Goal: Task Accomplishment & Management: Manage account settings

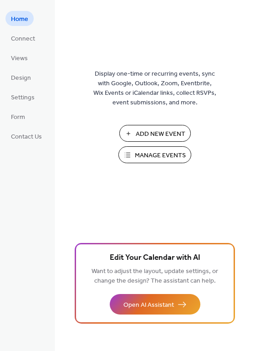
click at [151, 155] on span "Manage Events" at bounding box center [160, 156] width 51 height 10
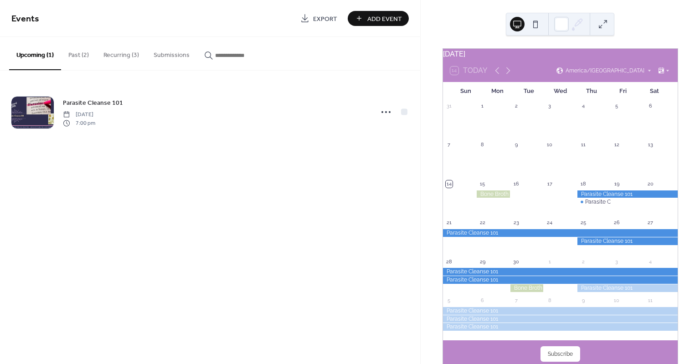
click at [127, 54] on button "Recurring (3)" at bounding box center [121, 53] width 50 height 32
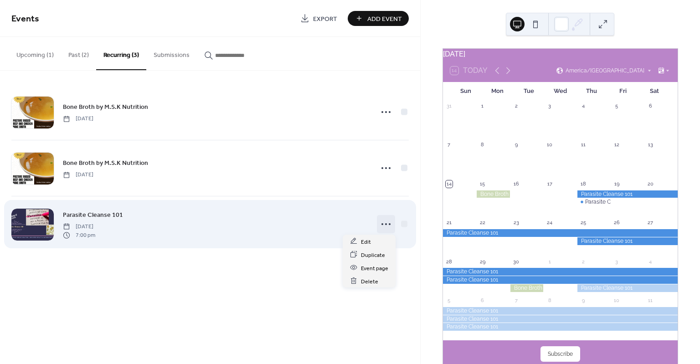
click at [384, 222] on icon at bounding box center [386, 224] width 15 height 15
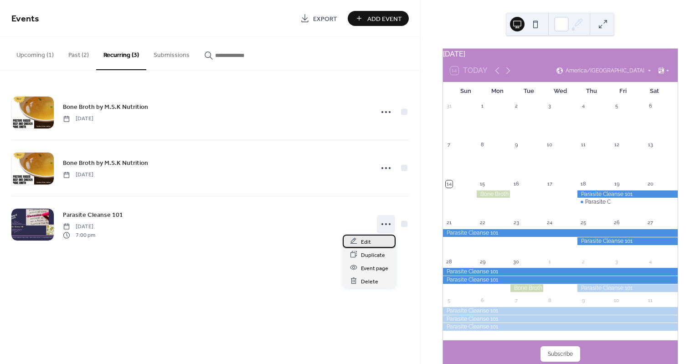
click at [371, 243] on div "Edit" at bounding box center [369, 241] width 53 height 13
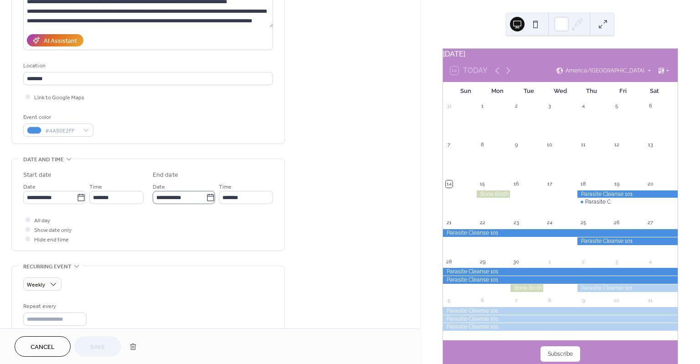
scroll to position [182, 0]
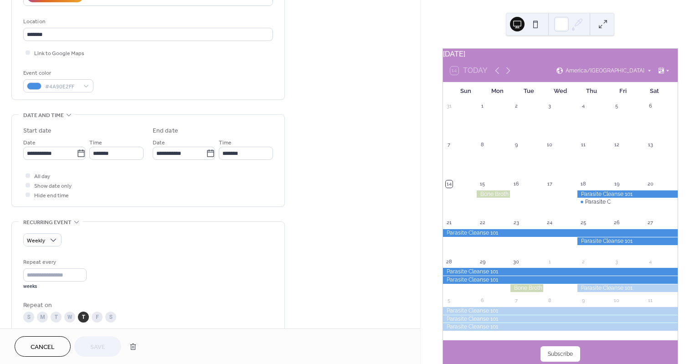
click at [70, 113] on icon at bounding box center [68, 114] width 7 height 7
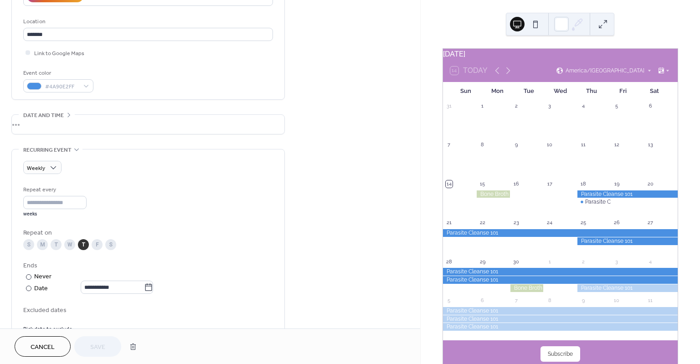
click at [70, 113] on icon at bounding box center [68, 114] width 7 height 7
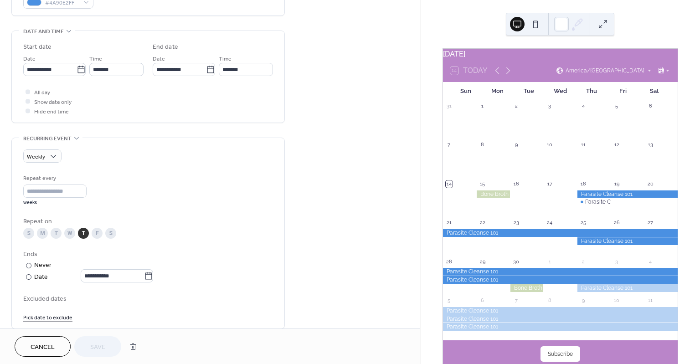
scroll to position [273, 0]
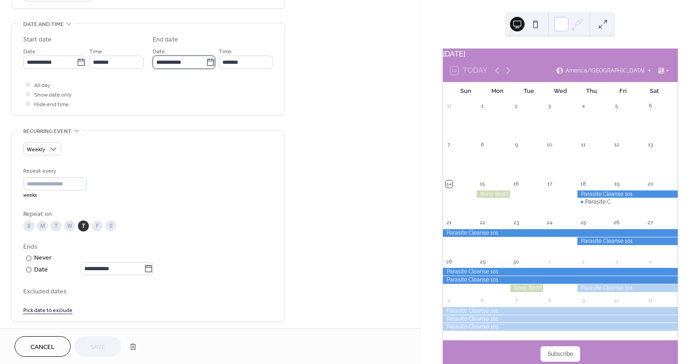
click at [192, 61] on input "**********" at bounding box center [179, 62] width 53 height 13
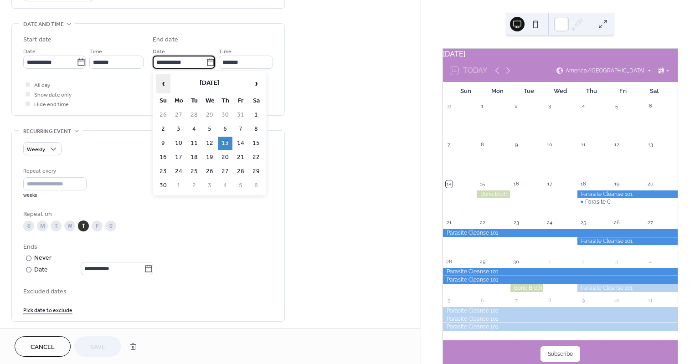
click at [165, 82] on span "‹" at bounding box center [163, 83] width 14 height 18
click at [258, 85] on span "›" at bounding box center [256, 83] width 14 height 18
click at [227, 144] on td "18" at bounding box center [225, 143] width 15 height 13
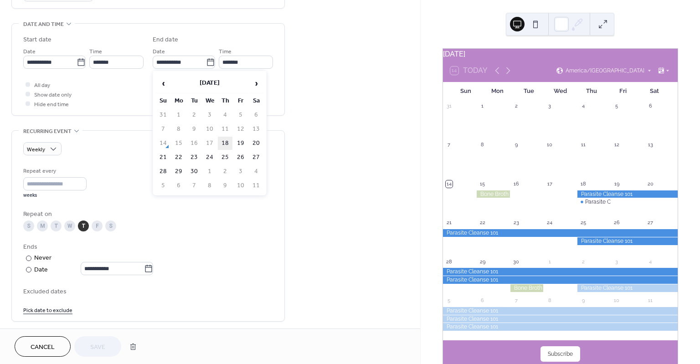
type input "**********"
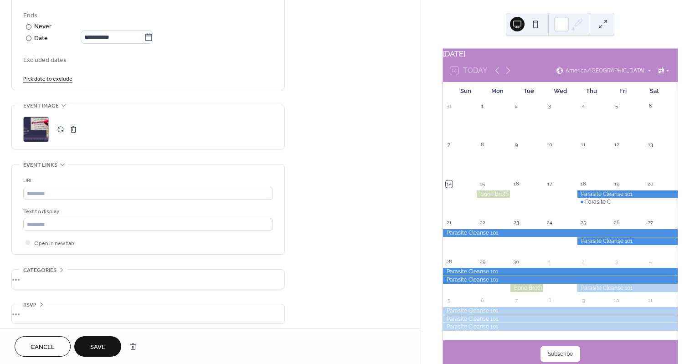
scroll to position [508, 0]
click at [101, 343] on span "Save" at bounding box center [97, 348] width 15 height 10
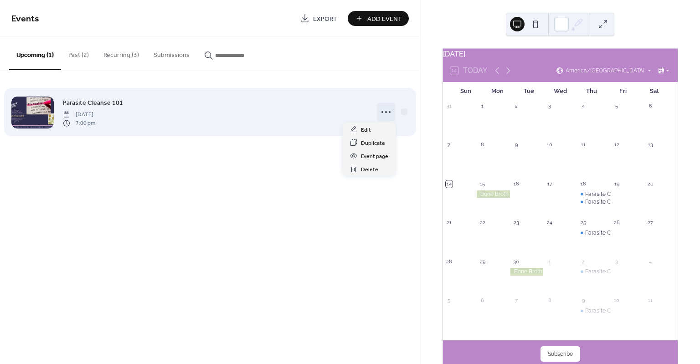
click at [386, 113] on icon at bounding box center [386, 112] width 15 height 15
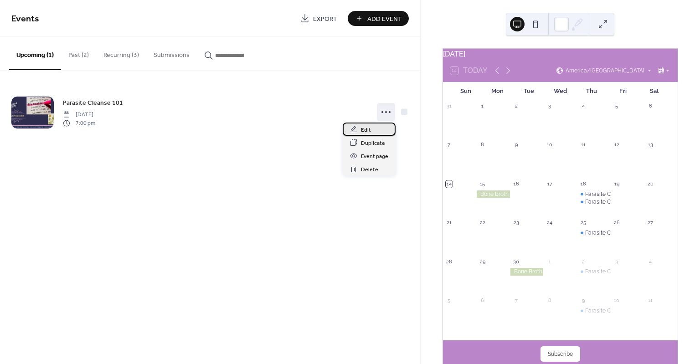
click at [378, 127] on div "Edit" at bounding box center [369, 129] width 53 height 13
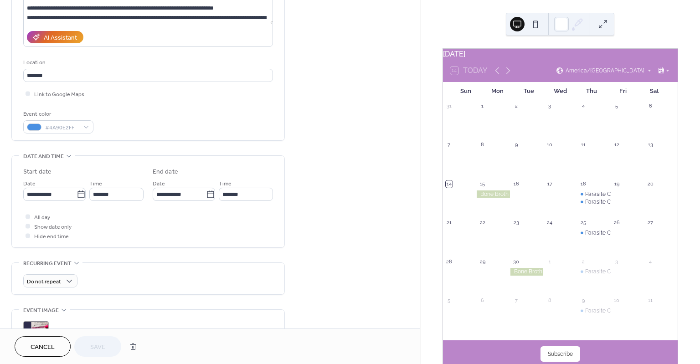
scroll to position [137, 0]
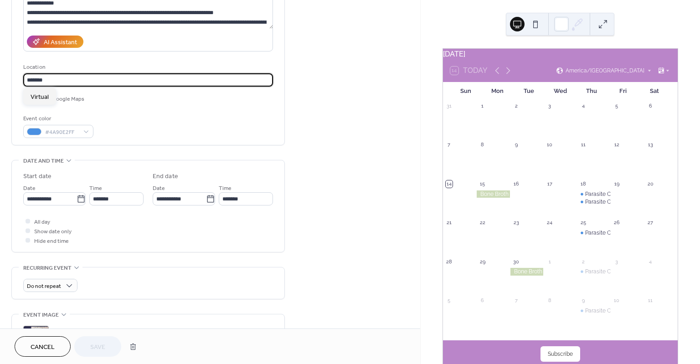
click at [129, 76] on input "*******" at bounding box center [148, 79] width 250 height 13
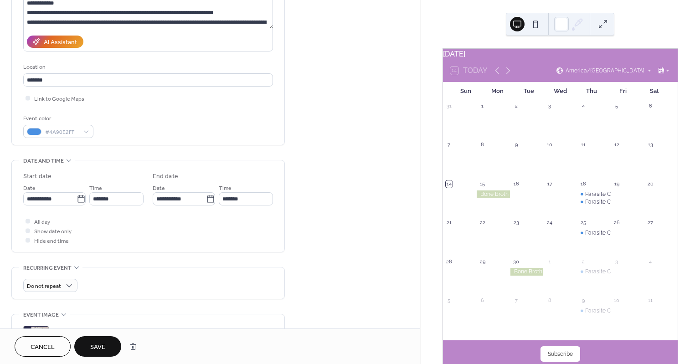
click at [140, 100] on div "Link to Google Maps" at bounding box center [148, 98] width 250 height 10
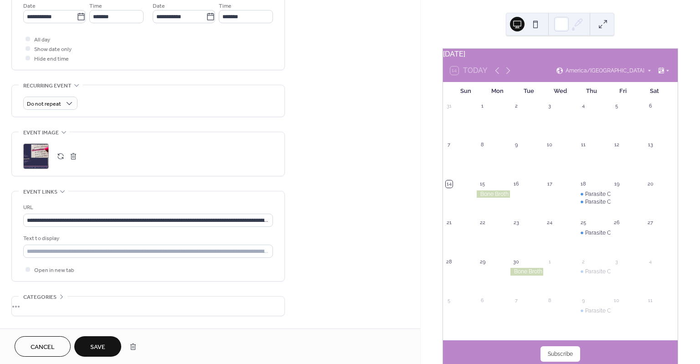
scroll to position [348, 0]
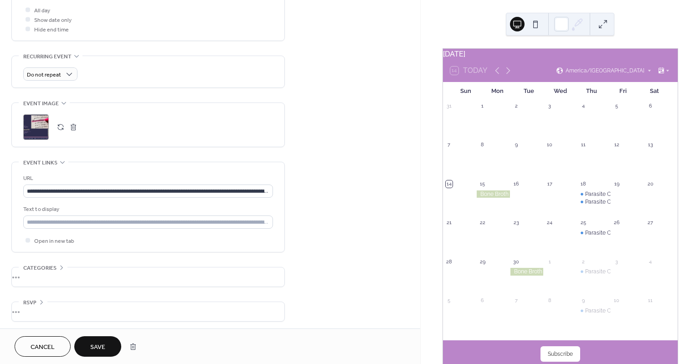
click at [30, 309] on div "•••" at bounding box center [148, 311] width 273 height 19
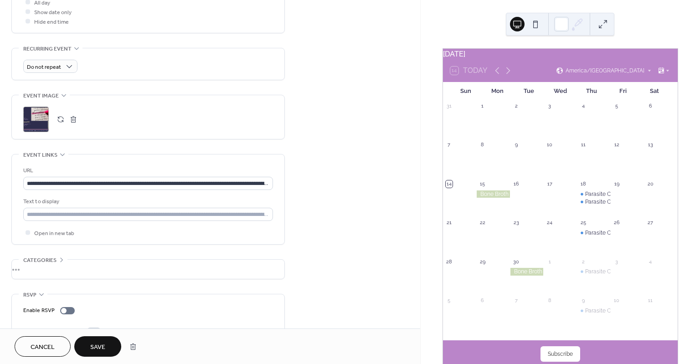
scroll to position [377, 0]
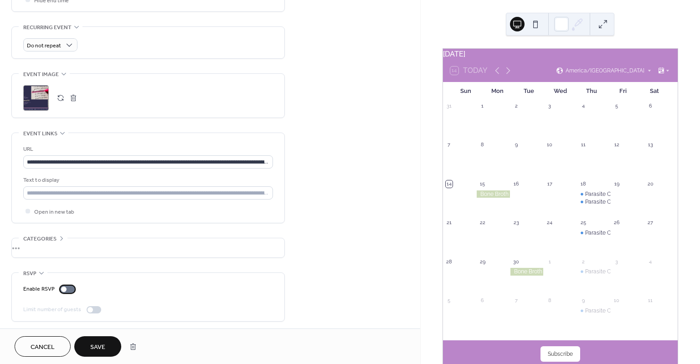
click at [68, 288] on div at bounding box center [67, 289] width 15 height 7
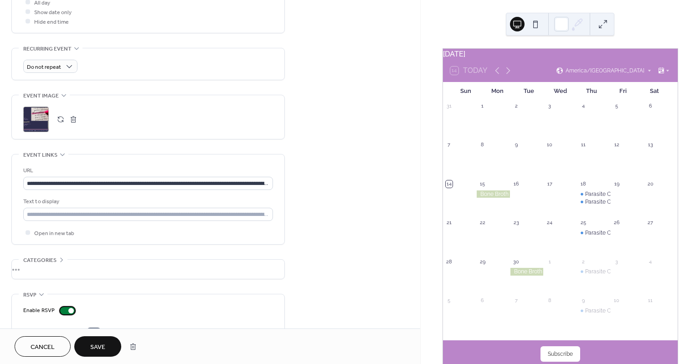
scroll to position [388, 0]
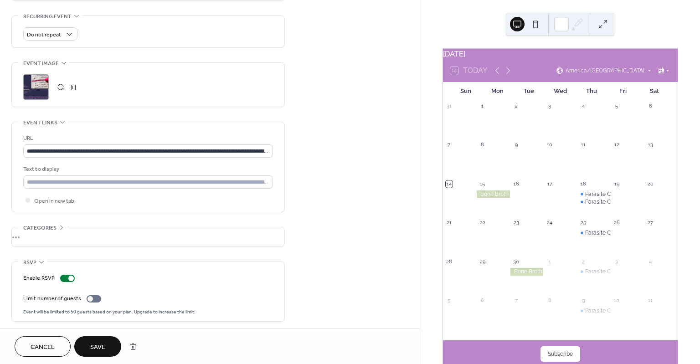
click at [86, 230] on div "•••" at bounding box center [148, 236] width 273 height 19
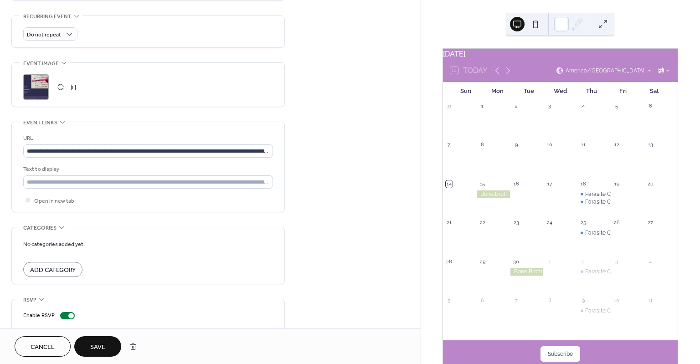
click at [62, 266] on span "Add Category" at bounding box center [53, 271] width 46 height 10
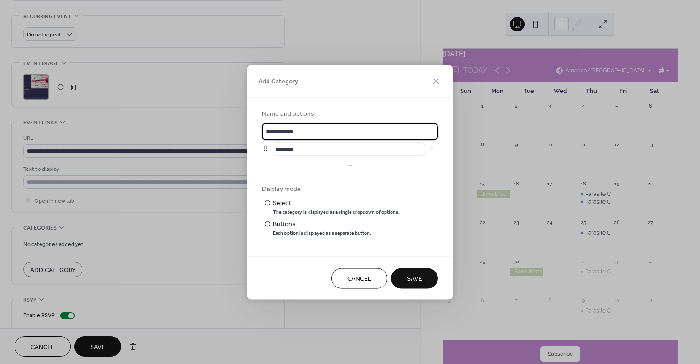
drag, startPoint x: 321, startPoint y: 130, endPoint x: 237, endPoint y: 126, distance: 84.0
click at [237, 126] on div "**********" at bounding box center [350, 182] width 700 height 364
type input "*********"
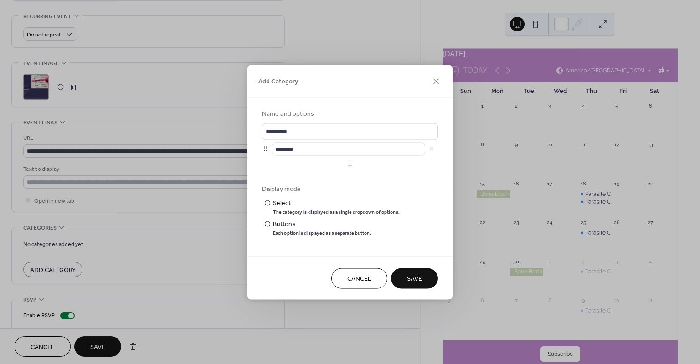
click at [430, 279] on button "Save" at bounding box center [414, 278] width 47 height 21
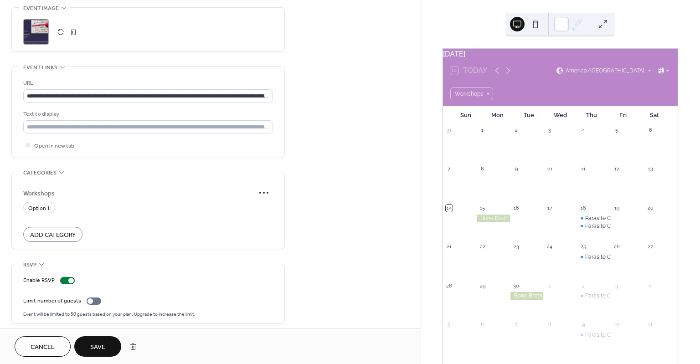
scroll to position [445, 0]
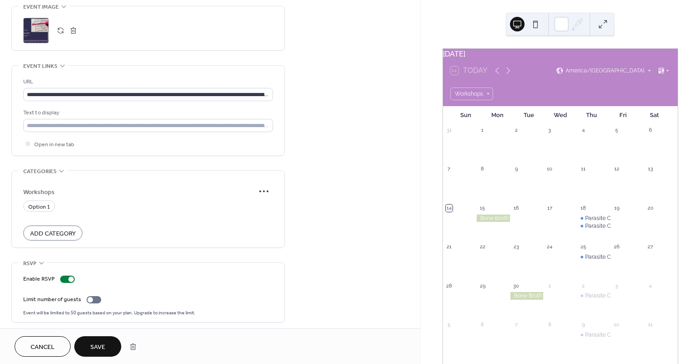
click at [106, 347] on button "Save" at bounding box center [97, 346] width 47 height 21
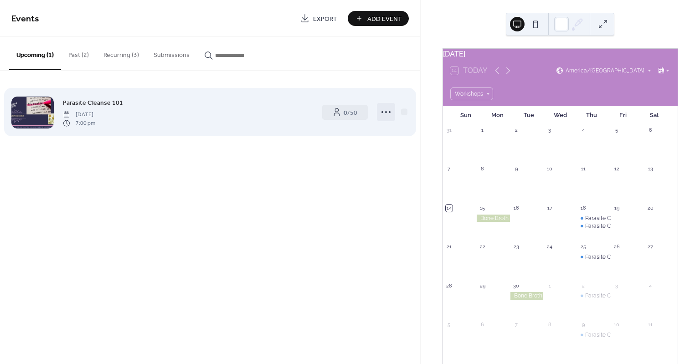
click at [388, 109] on icon at bounding box center [386, 112] width 15 height 15
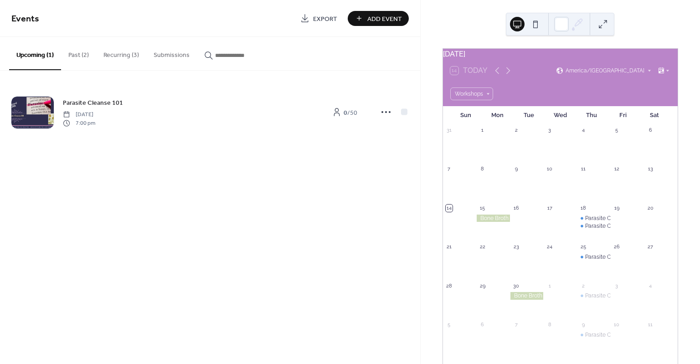
click at [173, 52] on button "Submissions" at bounding box center [171, 53] width 51 height 32
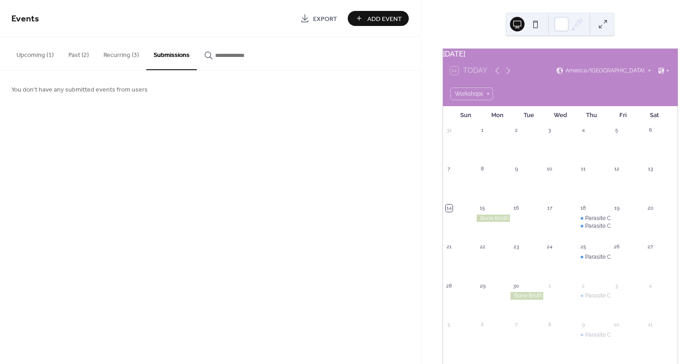
click at [122, 53] on button "Recurring (3)" at bounding box center [121, 53] width 50 height 32
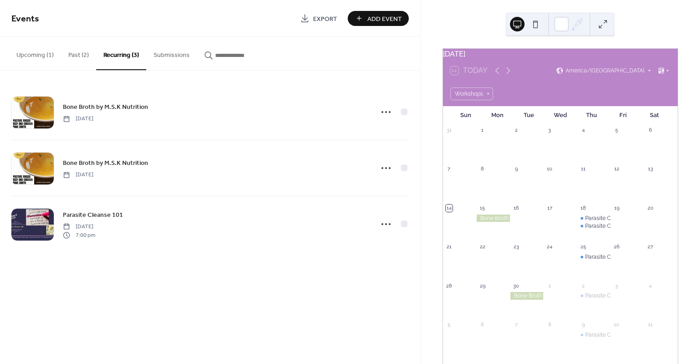
click at [77, 55] on button "Past (2)" at bounding box center [78, 53] width 35 height 32
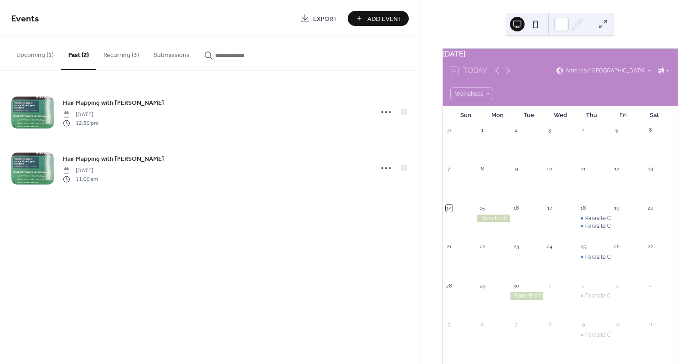
click at [38, 56] on button "Upcoming (1)" at bounding box center [35, 53] width 52 height 32
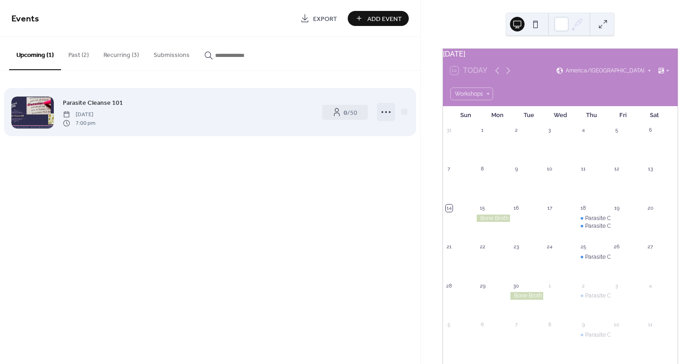
click at [384, 113] on icon at bounding box center [386, 112] width 15 height 15
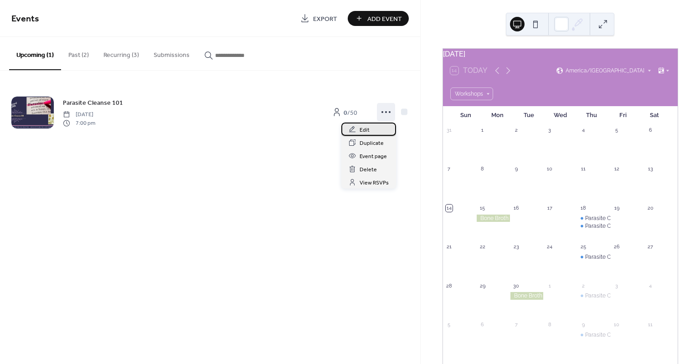
click at [371, 128] on div "Edit" at bounding box center [368, 129] width 55 height 13
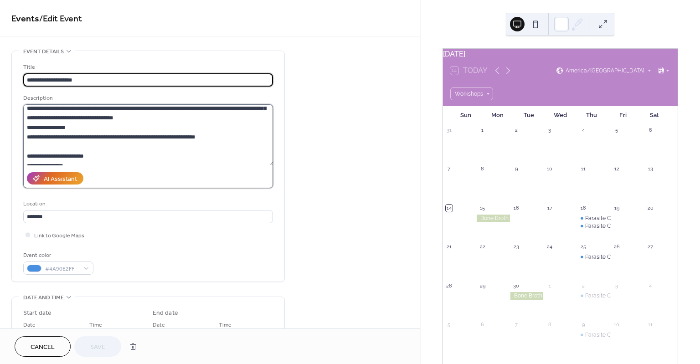
click at [129, 127] on textarea at bounding box center [148, 134] width 250 height 61
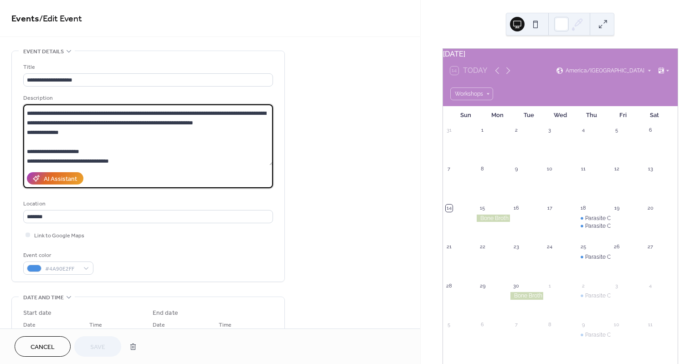
scroll to position [91, 0]
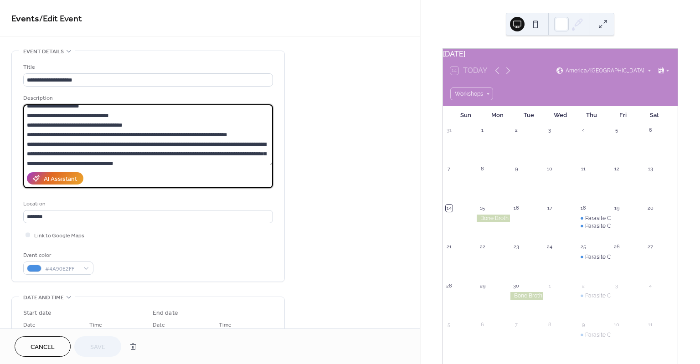
drag, startPoint x: 26, startPoint y: 132, endPoint x: 167, endPoint y: 159, distance: 143.8
click at [167, 159] on textarea at bounding box center [148, 134] width 250 height 61
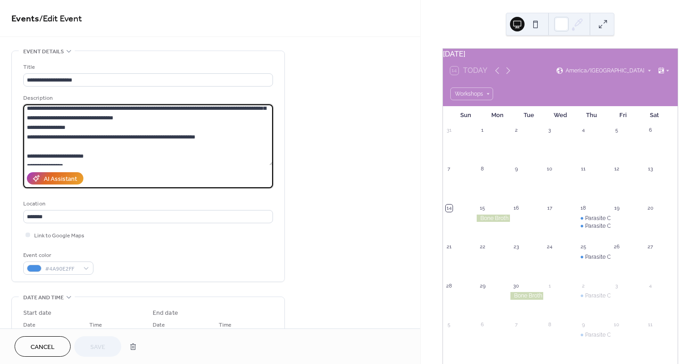
click at [136, 137] on textarea at bounding box center [148, 134] width 250 height 61
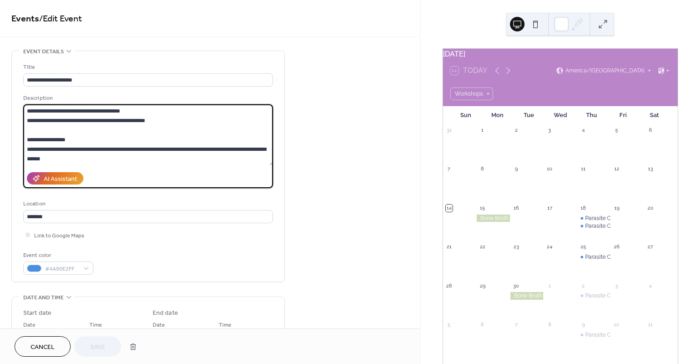
scroll to position [258, 0]
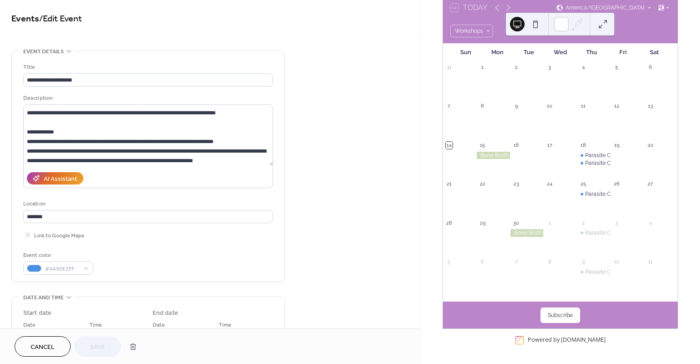
scroll to position [0, 0]
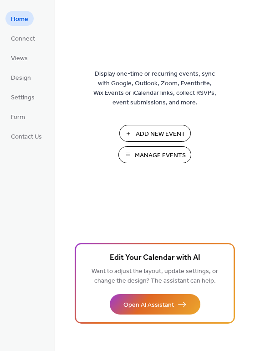
click at [142, 152] on span "Manage Events" at bounding box center [160, 156] width 51 height 10
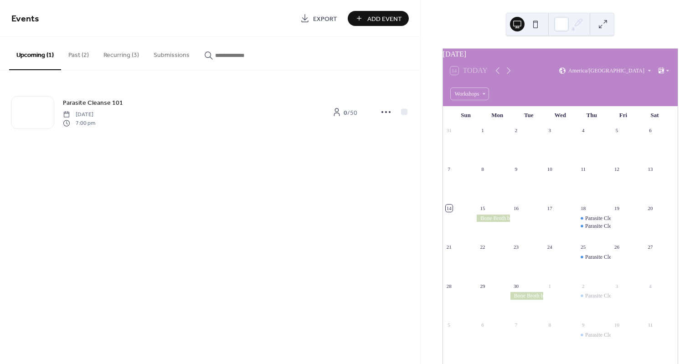
click at [124, 53] on button "Recurring (3)" at bounding box center [121, 53] width 50 height 32
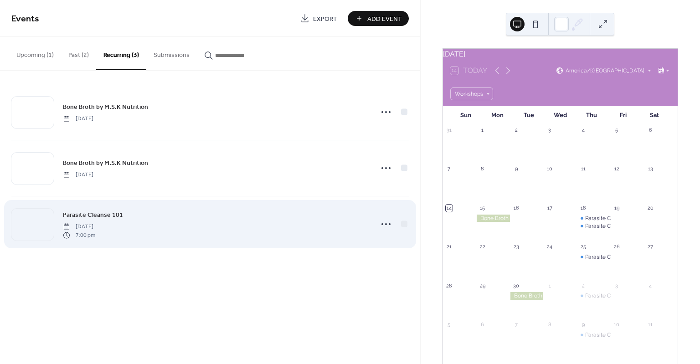
click at [199, 217] on div "Parasite Cleanse 101 Thursday, September 18, 2025 7:00 pm" at bounding box center [215, 224] width 304 height 29
click at [381, 222] on icon at bounding box center [386, 224] width 15 height 15
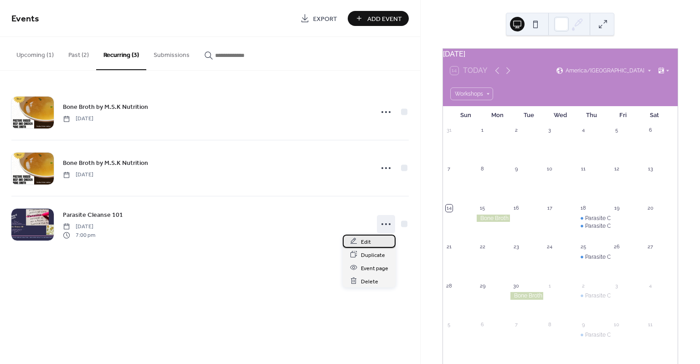
click at [364, 240] on span "Edit" at bounding box center [366, 242] width 10 height 10
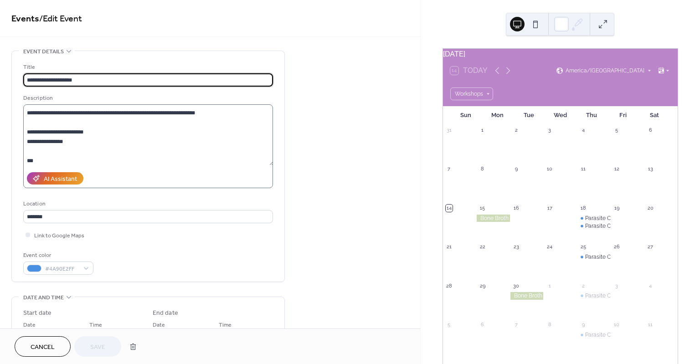
scroll to position [137, 0]
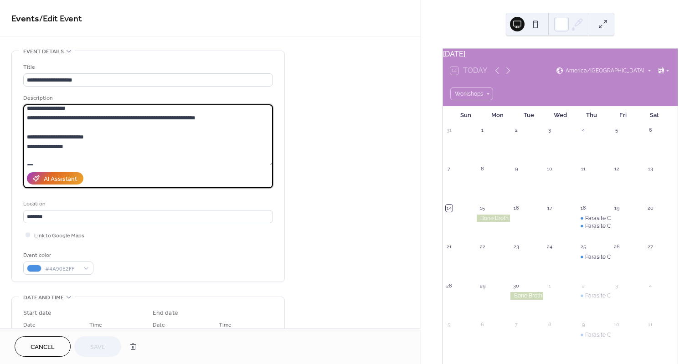
drag, startPoint x: 248, startPoint y: 142, endPoint x: 18, endPoint y: 147, distance: 229.3
click at [18, 147] on div "**********" at bounding box center [148, 166] width 273 height 231
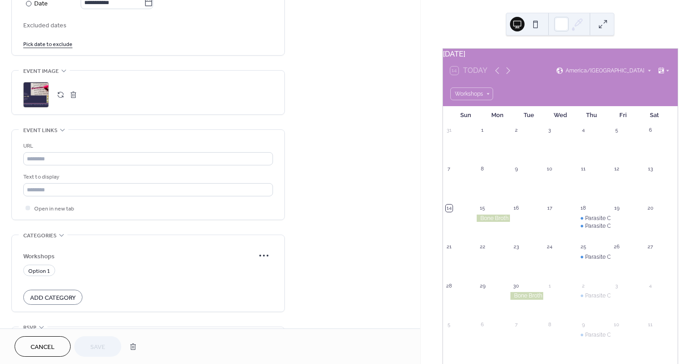
scroll to position [547, 0]
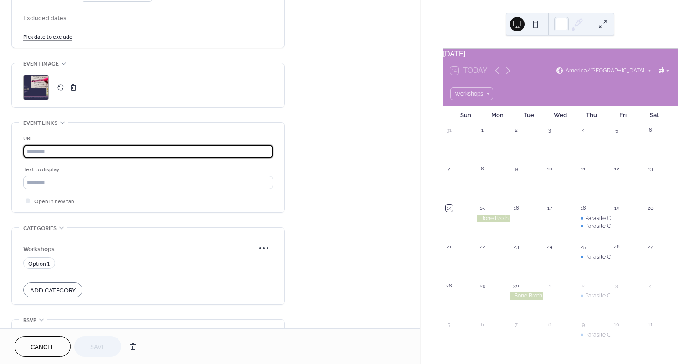
click at [84, 146] on input "text" at bounding box center [148, 151] width 250 height 13
paste input "**********"
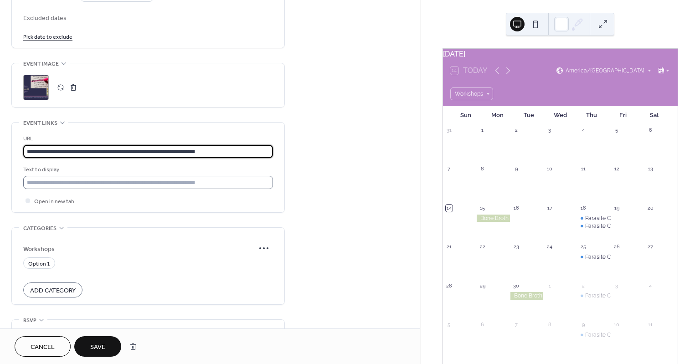
type input "**********"
click at [64, 180] on input "text" at bounding box center [148, 182] width 250 height 13
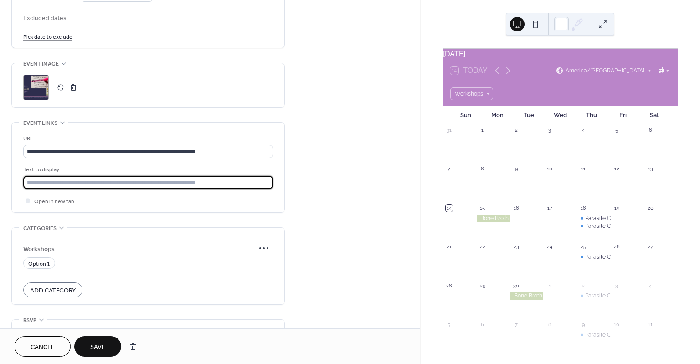
click at [65, 180] on input "text" at bounding box center [148, 182] width 250 height 13
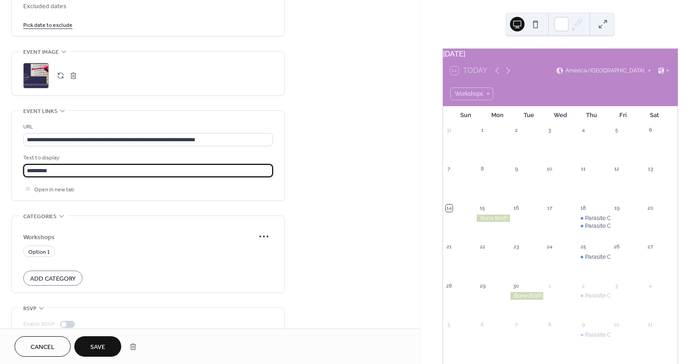
scroll to position [593, 0]
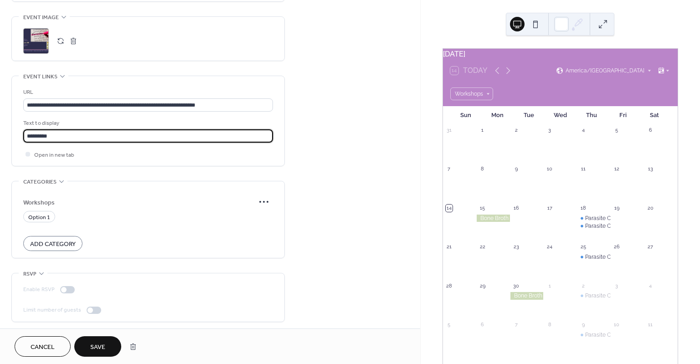
type input "*********"
click at [102, 351] on span "Save" at bounding box center [97, 348] width 15 height 10
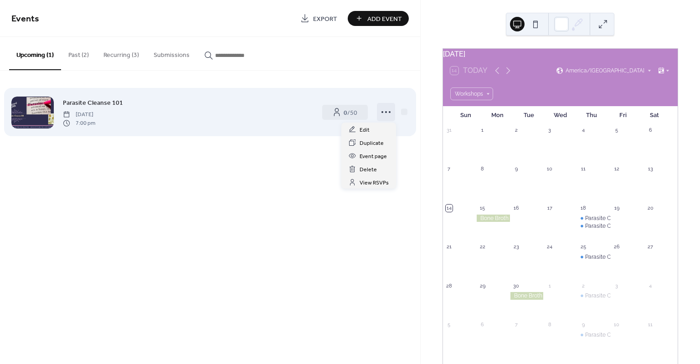
click at [391, 113] on icon at bounding box center [386, 112] width 15 height 15
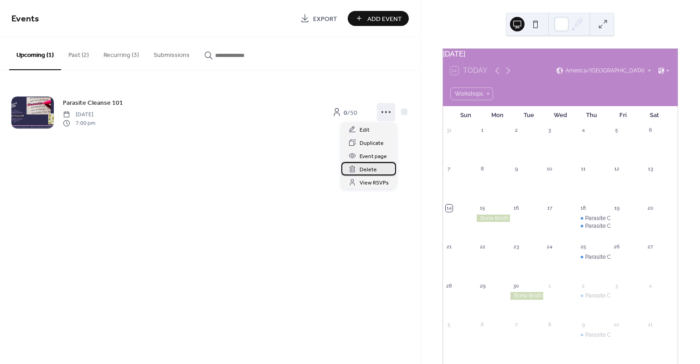
click at [367, 171] on span "Delete" at bounding box center [368, 170] width 17 height 10
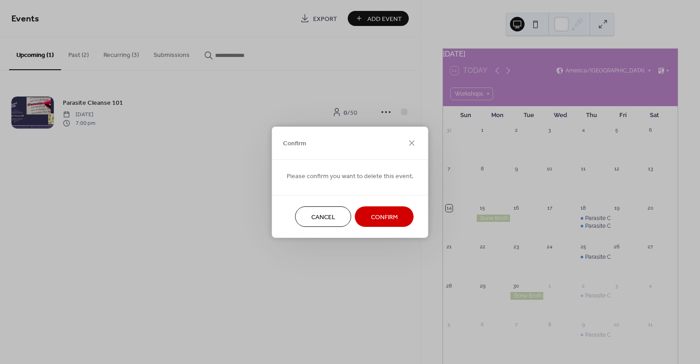
click at [385, 217] on span "Confirm" at bounding box center [384, 217] width 27 height 10
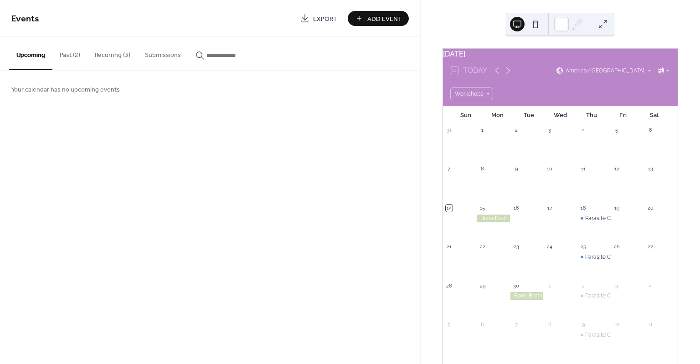
click at [107, 55] on button "Recurring (3)" at bounding box center [113, 53] width 50 height 32
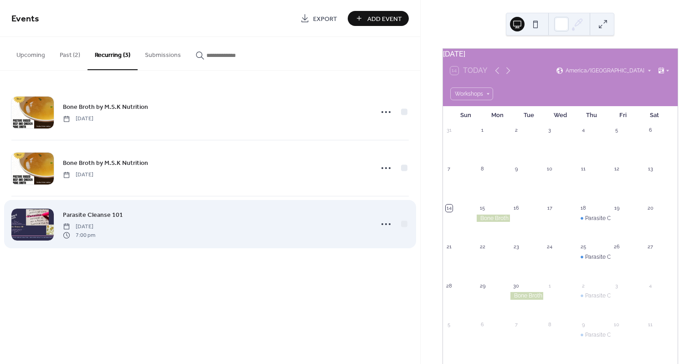
click at [100, 212] on span "Parasite Cleanse 101" at bounding box center [93, 216] width 60 height 10
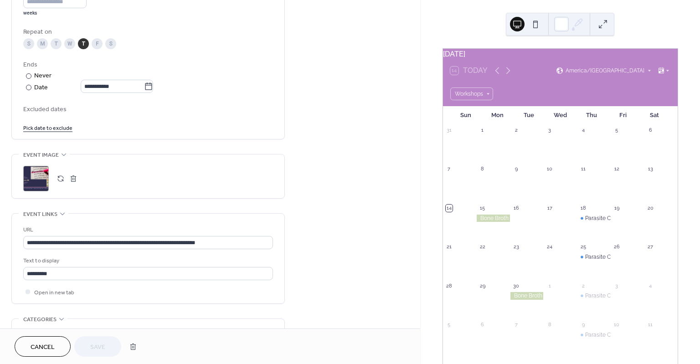
scroll to position [593, 0]
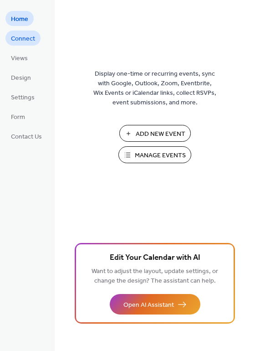
click at [27, 35] on span "Connect" at bounding box center [23, 39] width 24 height 10
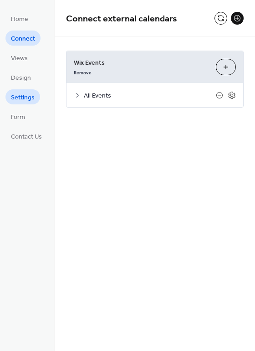
click at [29, 98] on span "Settings" at bounding box center [23, 98] width 24 height 10
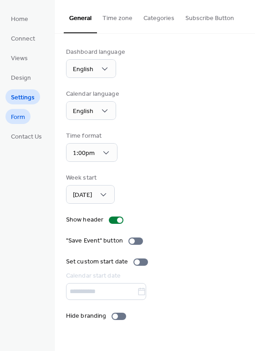
click at [21, 116] on span "Form" at bounding box center [18, 118] width 14 height 10
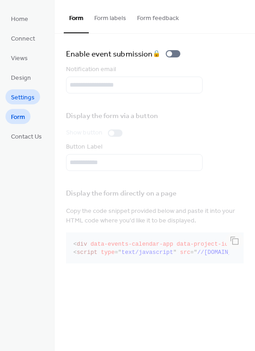
click at [21, 100] on span "Settings" at bounding box center [23, 98] width 24 height 10
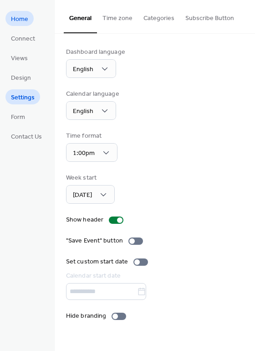
click at [23, 20] on span "Home" at bounding box center [19, 20] width 17 height 10
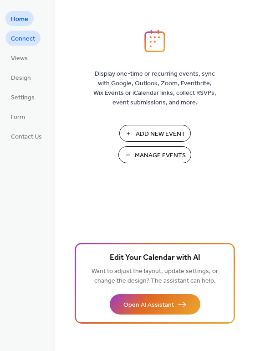
click at [27, 36] on span "Connect" at bounding box center [23, 39] width 24 height 10
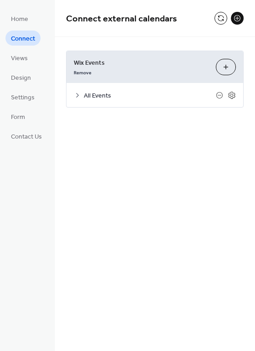
click at [228, 67] on button "Customize" at bounding box center [226, 67] width 20 height 16
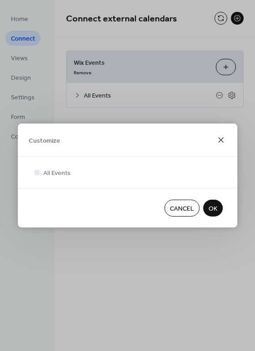
click at [220, 140] on icon at bounding box center [221, 139] width 11 height 11
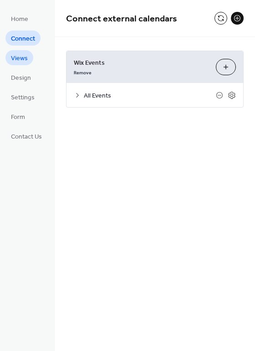
click at [26, 57] on span "Views" at bounding box center [19, 59] width 17 height 10
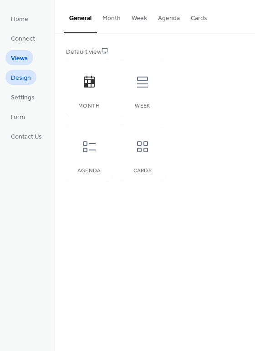
click at [25, 78] on span "Design" at bounding box center [21, 78] width 20 height 10
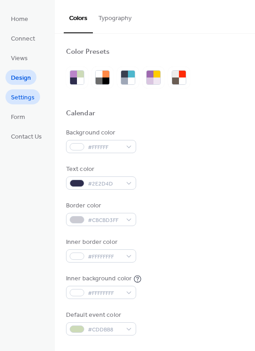
click at [23, 96] on span "Settings" at bounding box center [23, 98] width 24 height 10
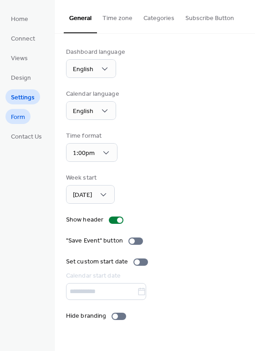
click at [21, 118] on span "Form" at bounding box center [18, 118] width 14 height 10
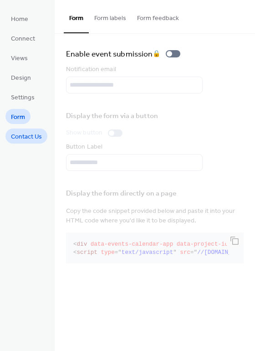
click at [33, 136] on span "Contact Us" at bounding box center [26, 137] width 31 height 10
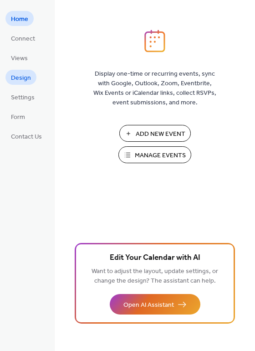
click at [29, 74] on span "Design" at bounding box center [21, 78] width 20 height 10
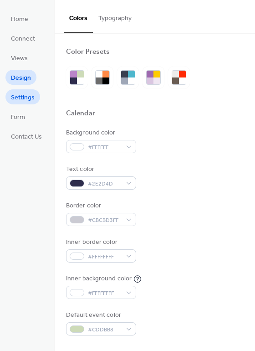
click at [29, 102] on span "Settings" at bounding box center [23, 98] width 24 height 10
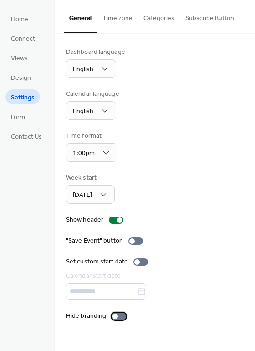
click at [119, 318] on div at bounding box center [119, 316] width 15 height 7
click at [20, 121] on span "Form" at bounding box center [18, 118] width 14 height 10
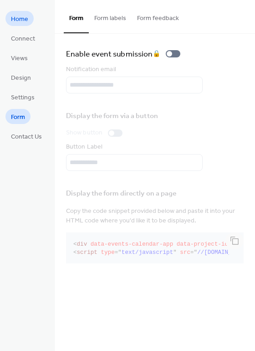
click at [26, 21] on span "Home" at bounding box center [19, 20] width 17 height 10
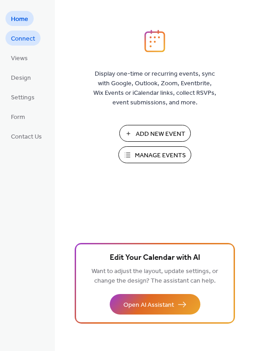
click at [31, 41] on span "Connect" at bounding box center [23, 39] width 24 height 10
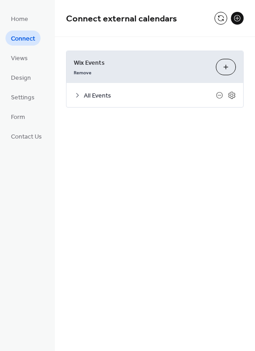
click at [77, 95] on icon at bounding box center [77, 95] width 7 height 7
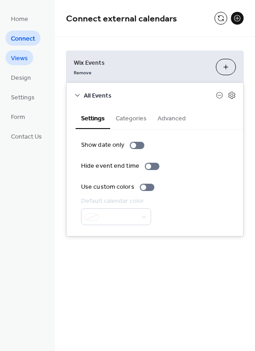
click at [21, 59] on span "Views" at bounding box center [19, 59] width 17 height 10
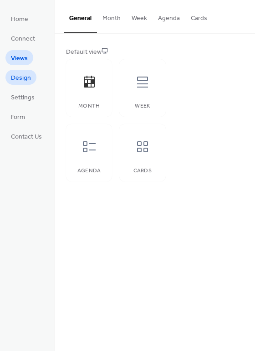
click at [25, 81] on span "Design" at bounding box center [21, 78] width 20 height 10
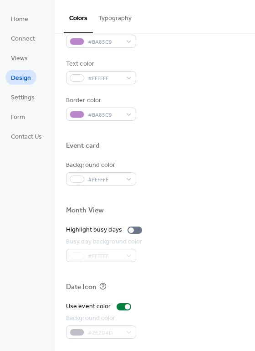
scroll to position [390, 0]
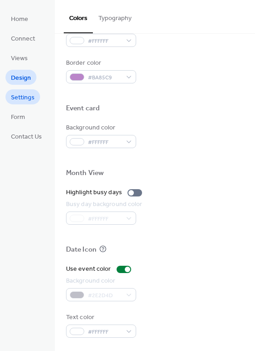
click at [22, 98] on span "Settings" at bounding box center [23, 98] width 24 height 10
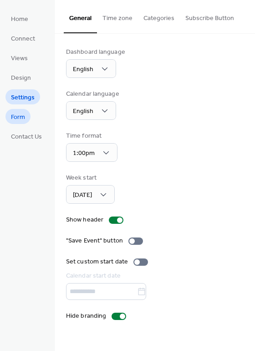
click at [15, 118] on span "Form" at bounding box center [18, 118] width 14 height 10
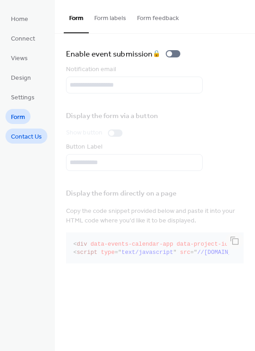
click at [21, 133] on span "Contact Us" at bounding box center [26, 137] width 31 height 10
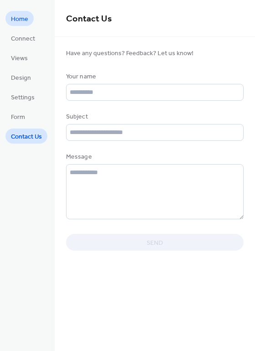
click at [27, 21] on span "Home" at bounding box center [19, 20] width 17 height 10
